Goal: Check status: Check status

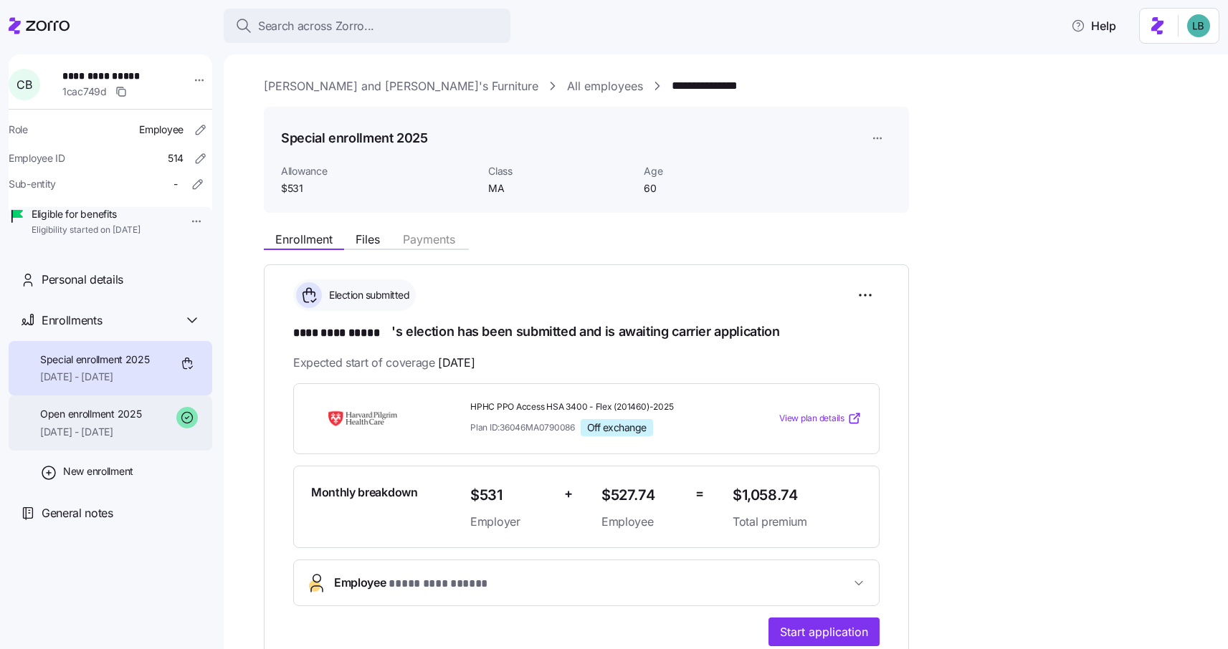
click at [122, 439] on div "Open enrollment 2025 08/01/2025 - 12/31/2025" at bounding box center [90, 423] width 101 height 32
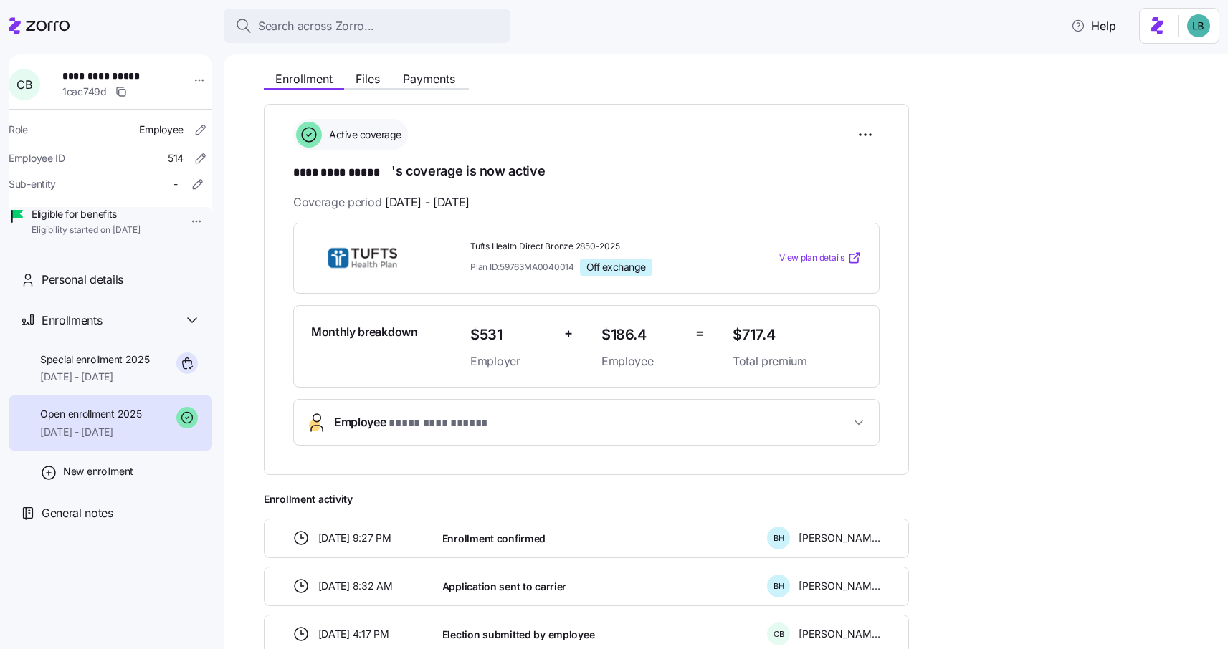
scroll to position [159, 0]
click at [122, 367] on span "Special enrollment 2025" at bounding box center [95, 360] width 110 height 14
